Goal: Find specific page/section: Find specific page/section

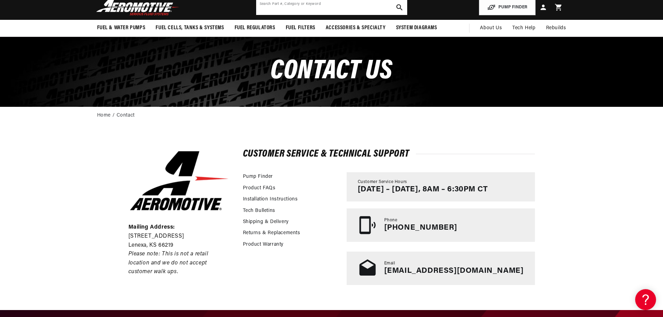
click at [305, 10] on input "text" at bounding box center [331, 7] width 151 height 15
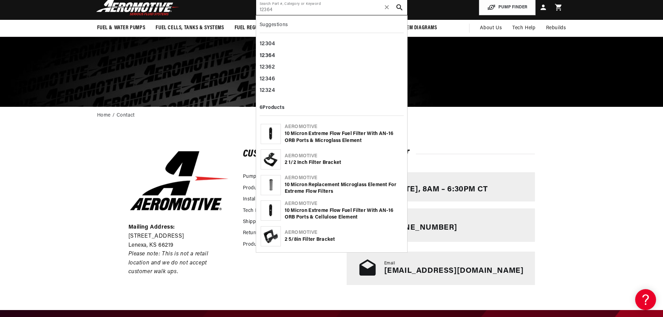
type input "12364"
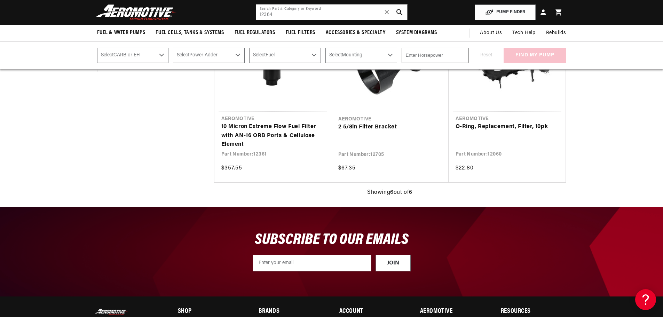
scroll to position [35, 0]
